Goal: Information Seeking & Learning: Learn about a topic

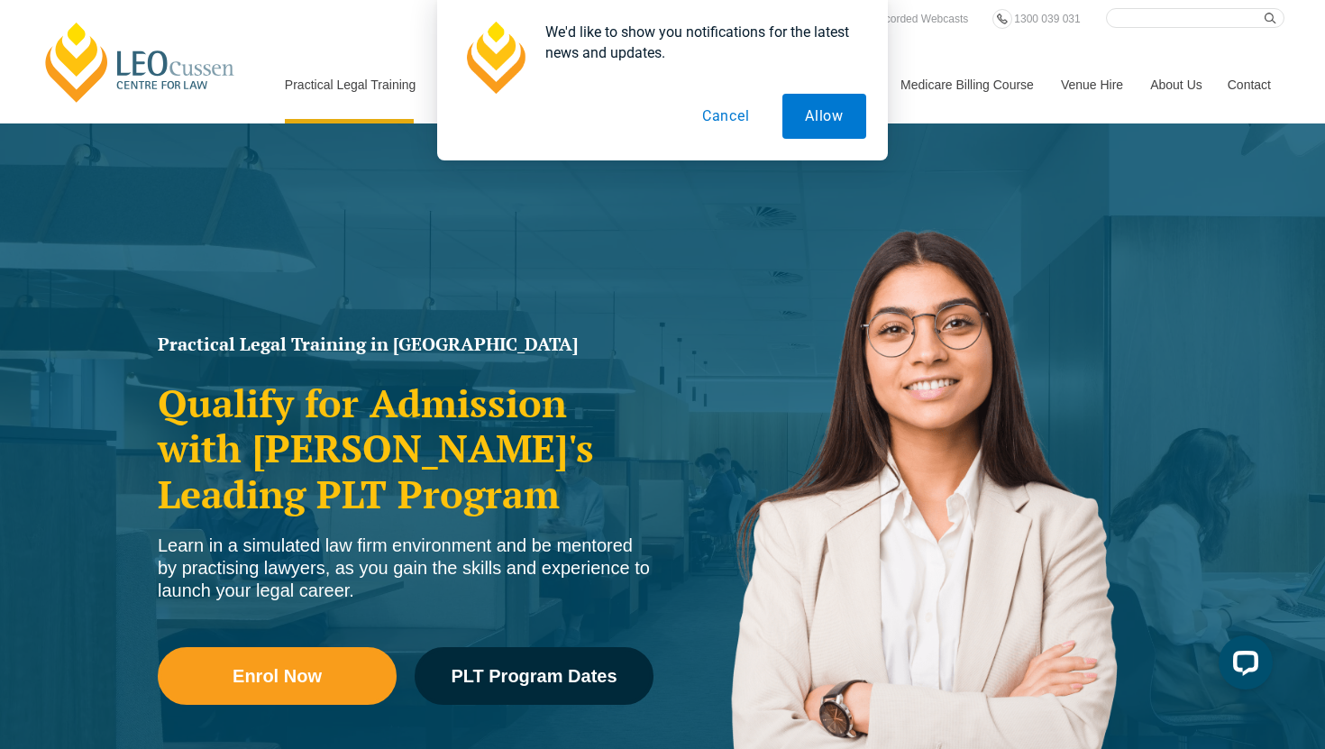
click at [719, 114] on button "Cancel" at bounding box center [726, 116] width 93 height 45
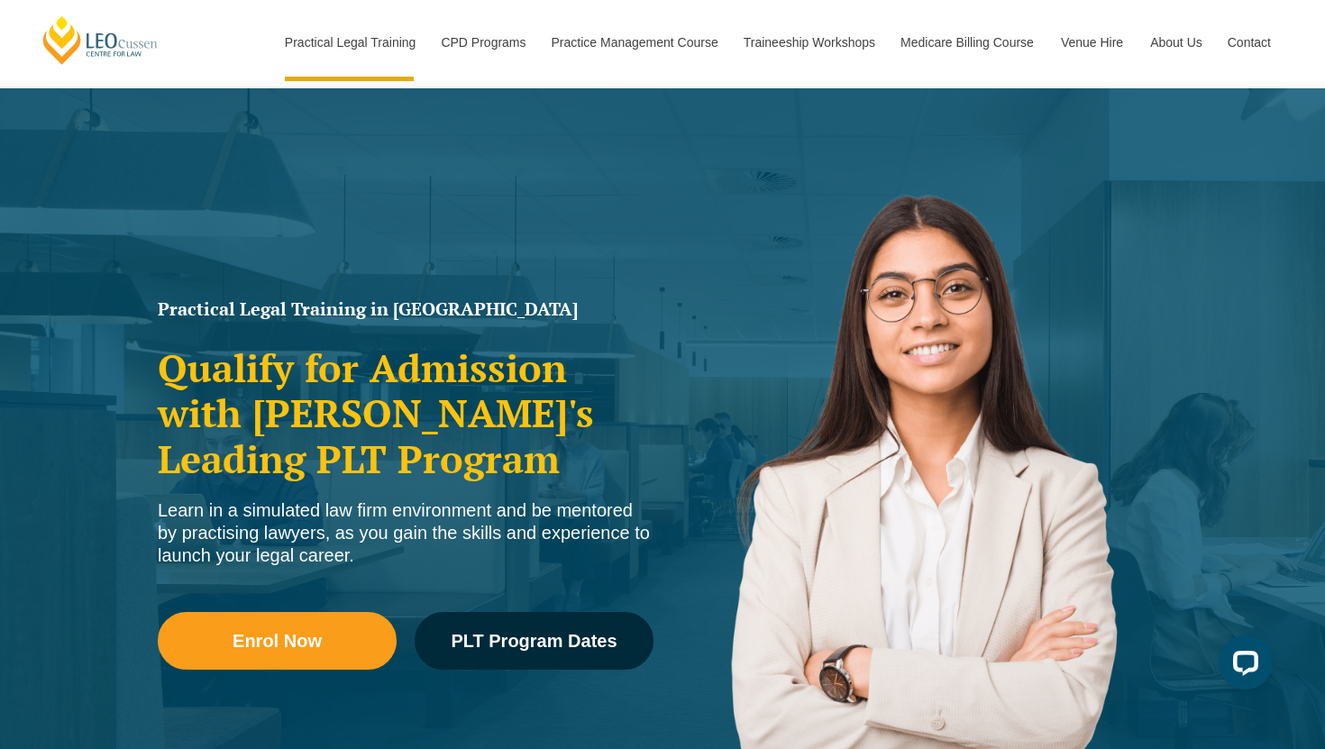
scroll to position [36, 0]
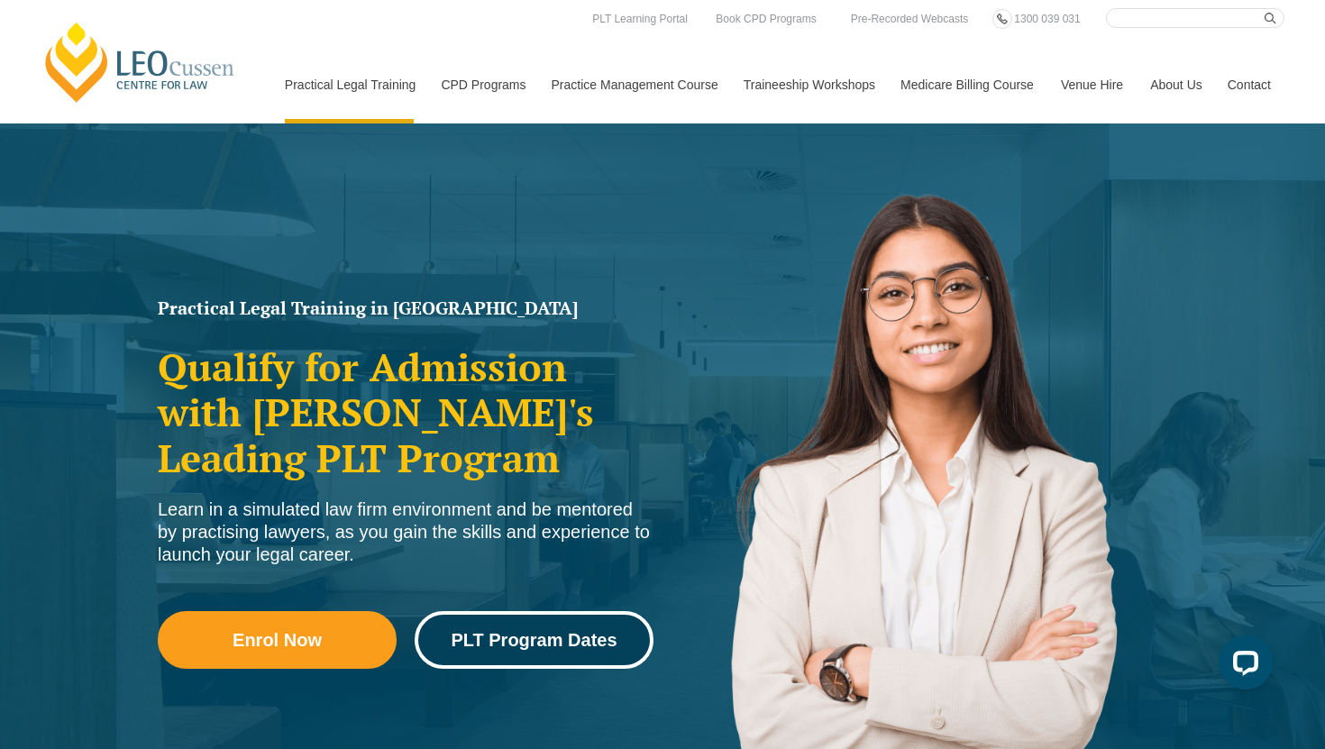
click at [553, 652] on link "PLT Program Dates" at bounding box center [534, 640] width 239 height 58
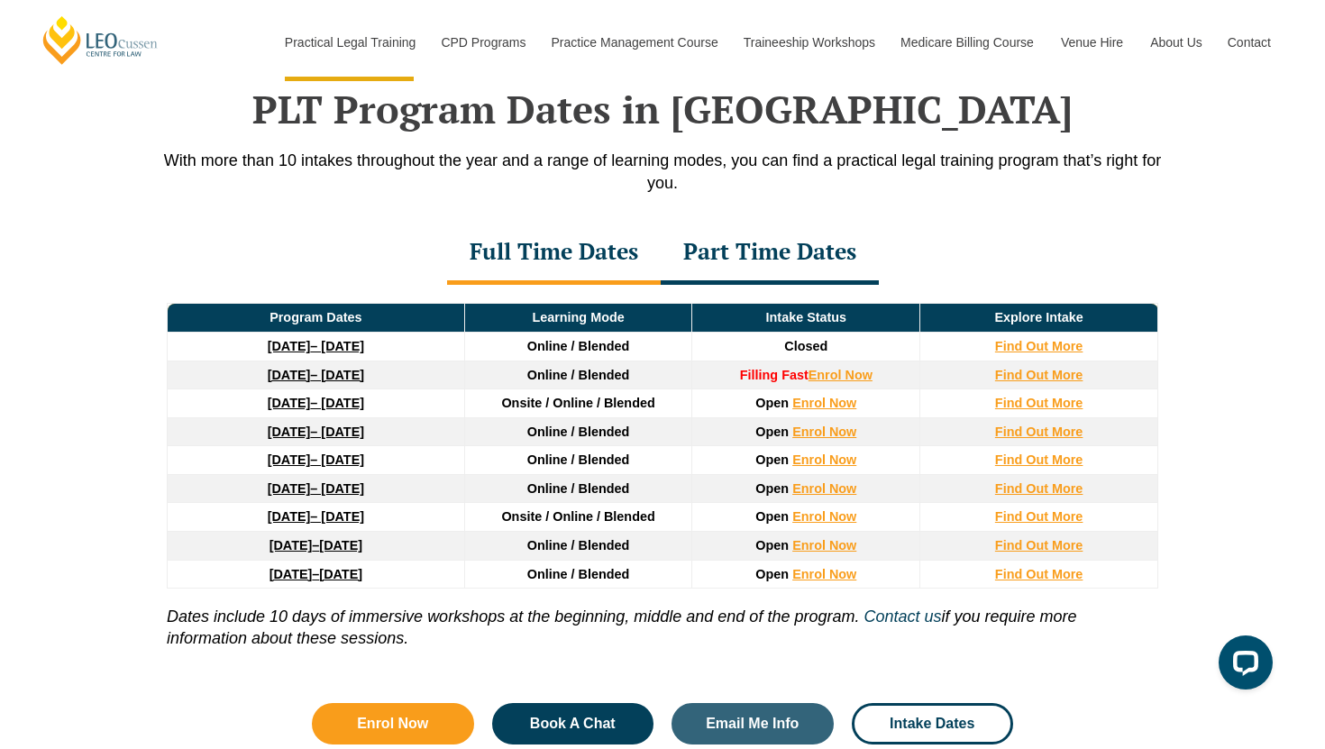
scroll to position [2353, 0]
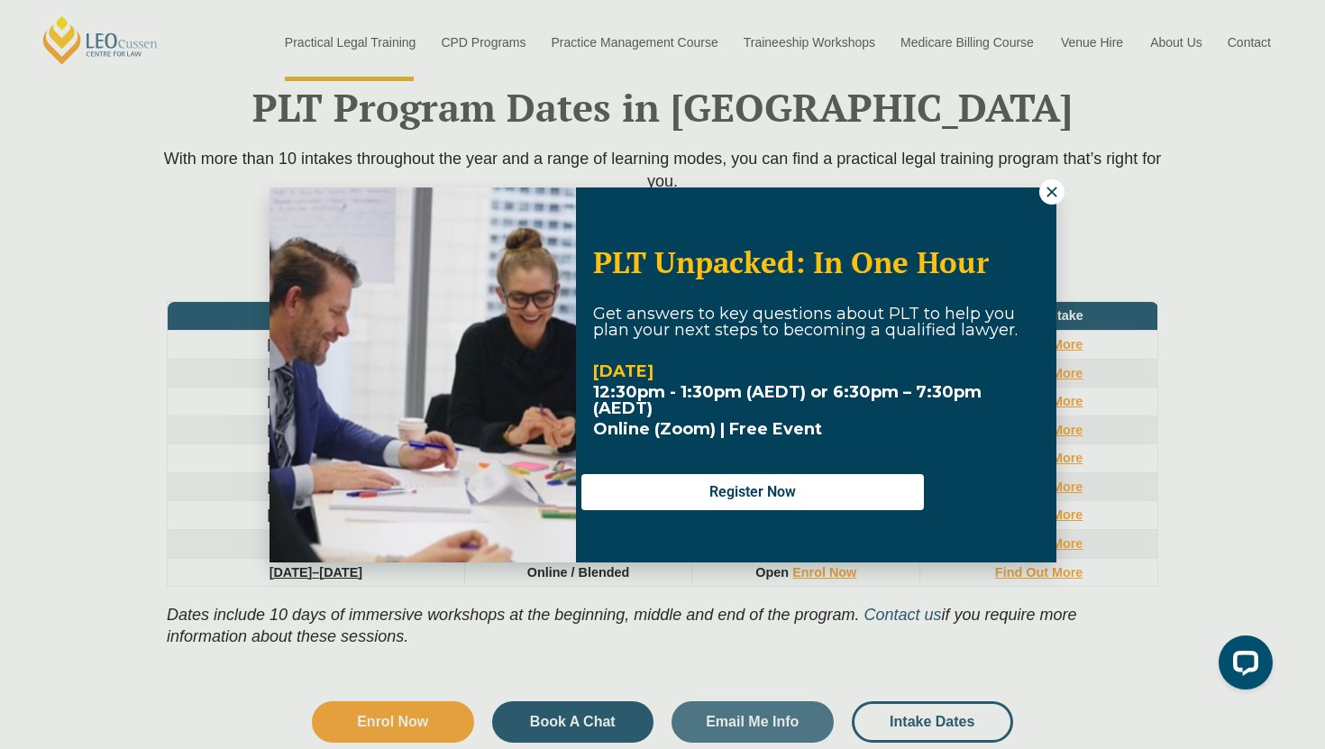
click at [1052, 188] on icon at bounding box center [1052, 192] width 16 height 16
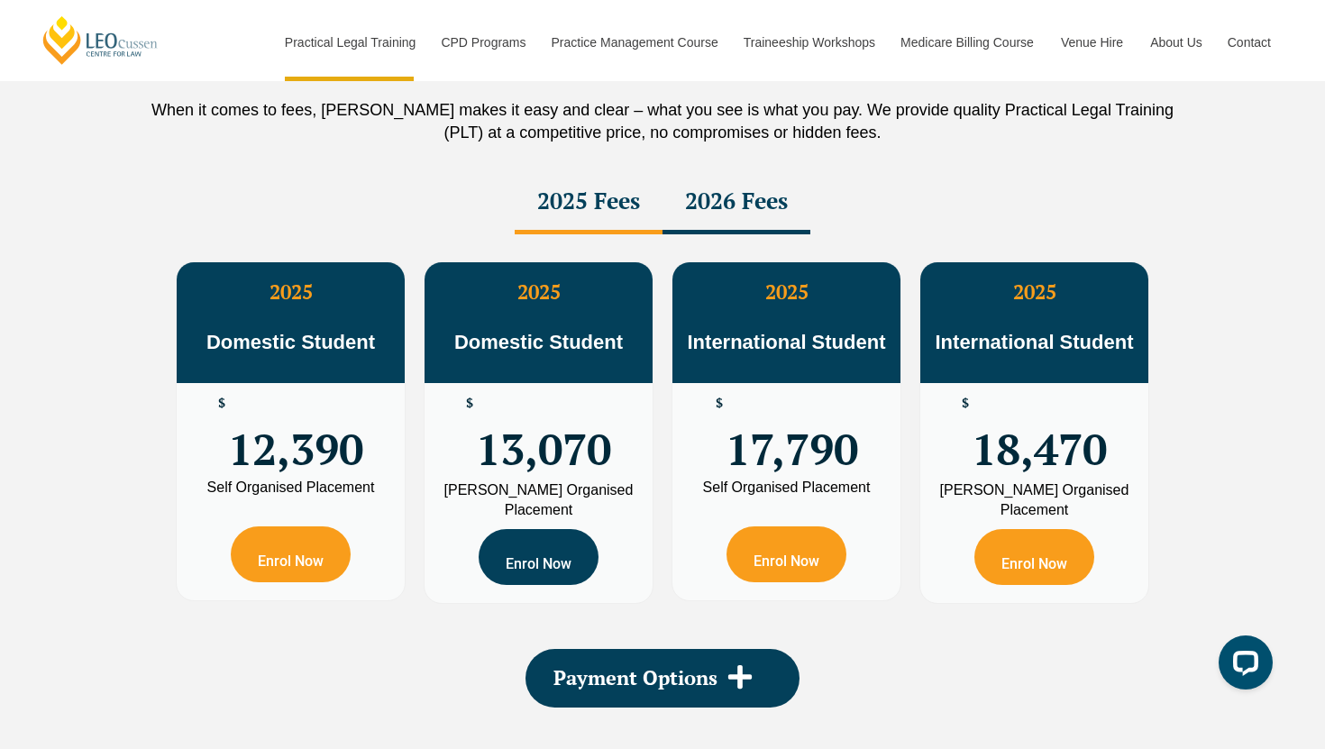
scroll to position [3154, 0]
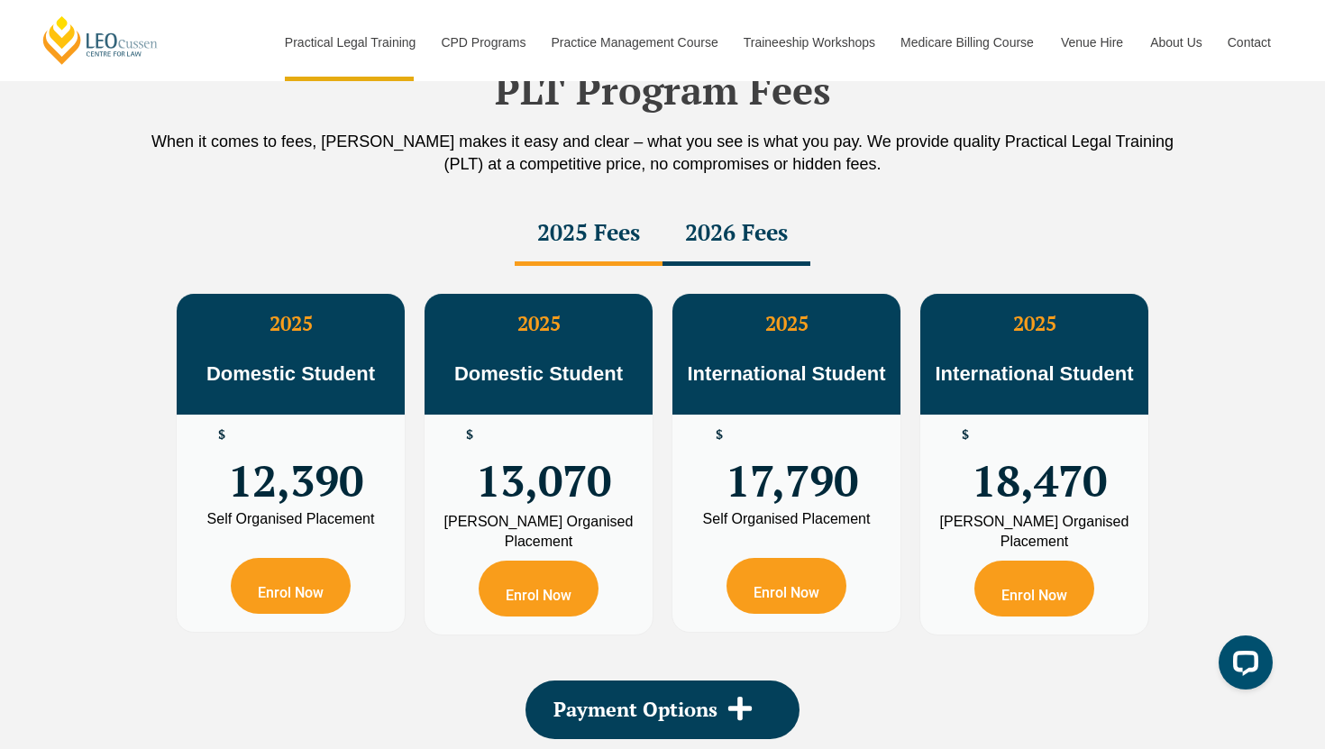
click at [755, 214] on div "2026 Fees" at bounding box center [737, 234] width 148 height 63
click at [580, 242] on div "2025 Fees" at bounding box center [589, 234] width 148 height 63
click at [726, 224] on div "2026 Fees" at bounding box center [737, 234] width 148 height 63
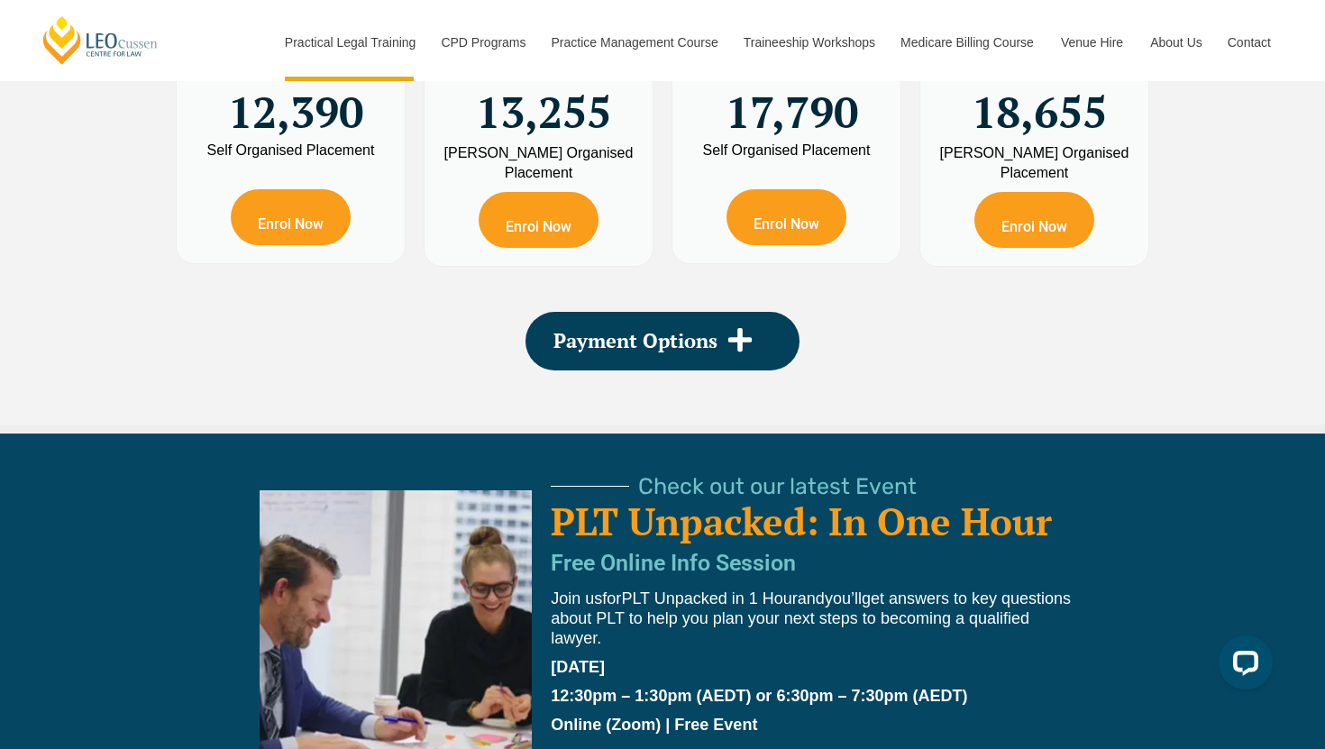
scroll to position [3534, 0]
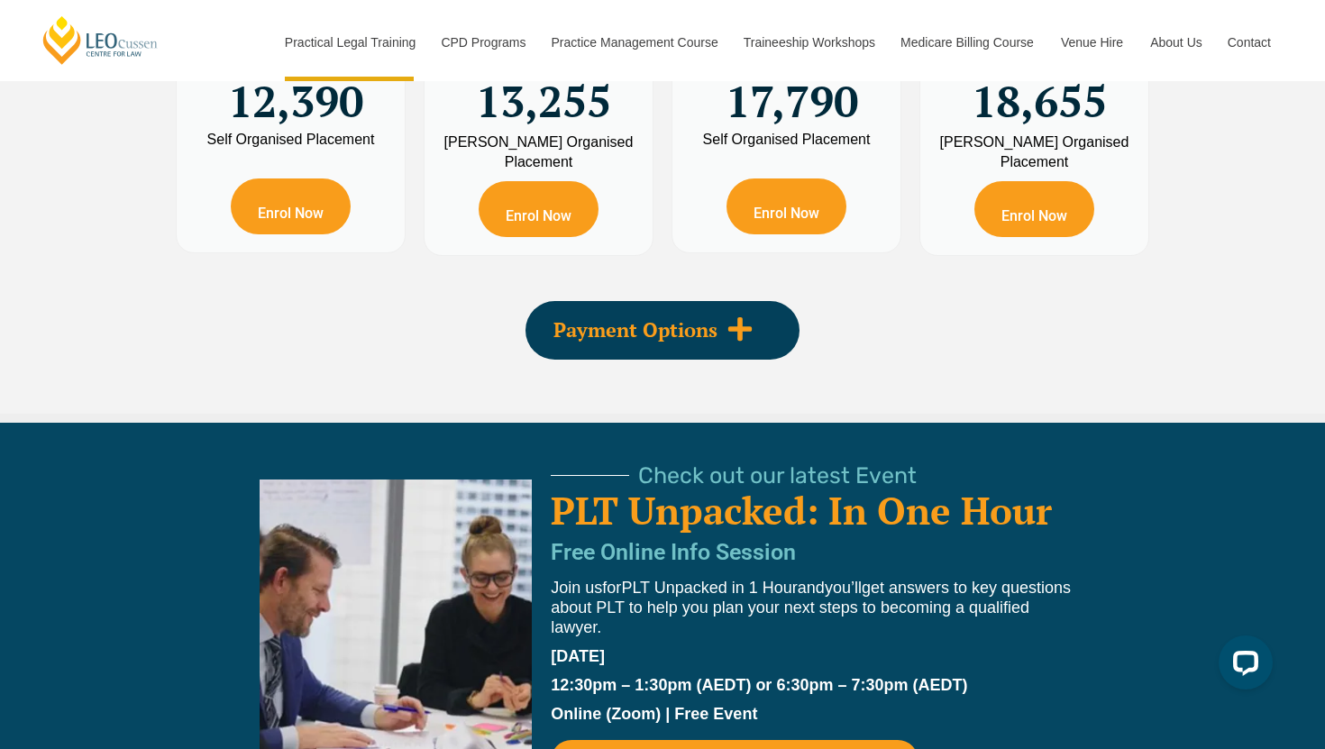
click at [668, 325] on span "Payment Options" at bounding box center [636, 330] width 164 height 20
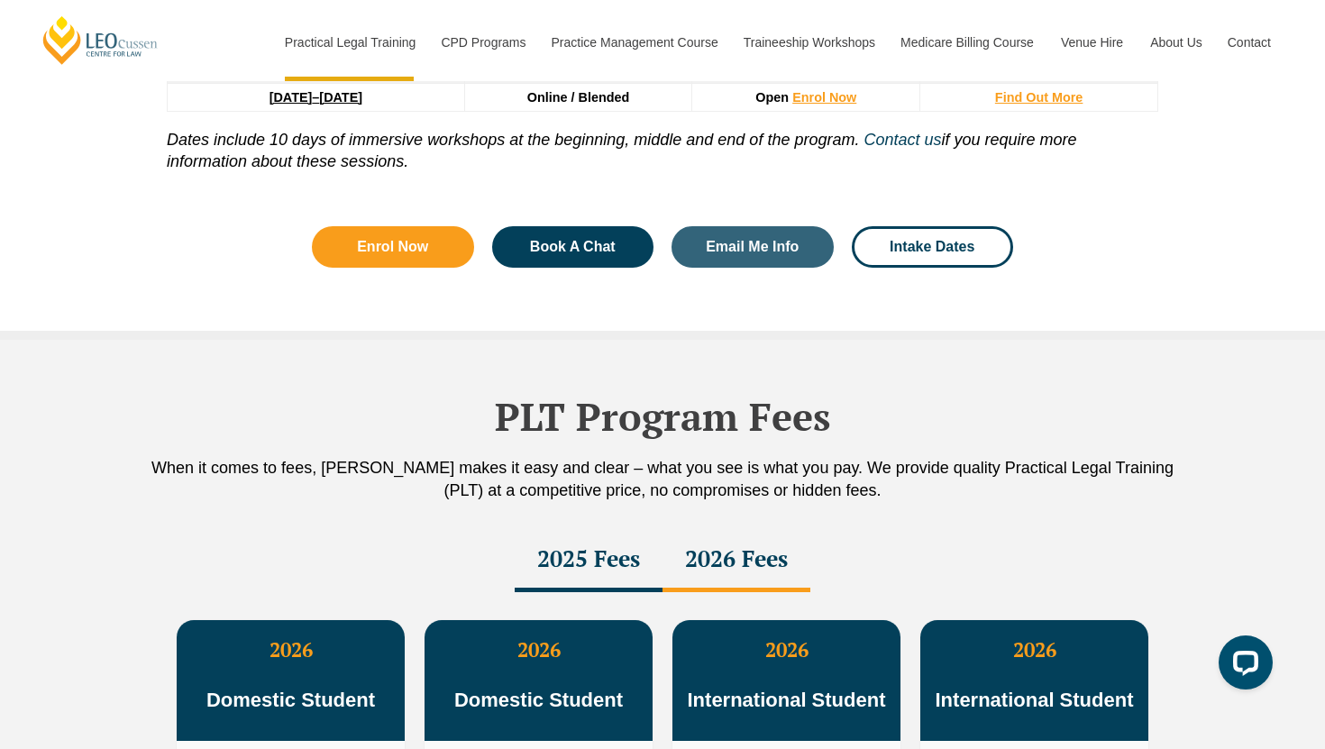
scroll to position [2805, 0]
